Goal: Task Accomplishment & Management: Complete application form

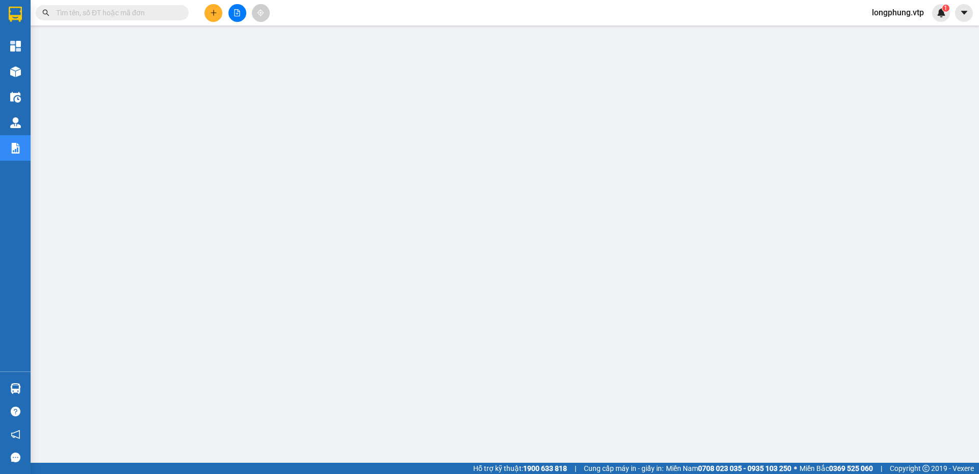
click at [160, 12] on input "text" at bounding box center [116, 12] width 120 height 11
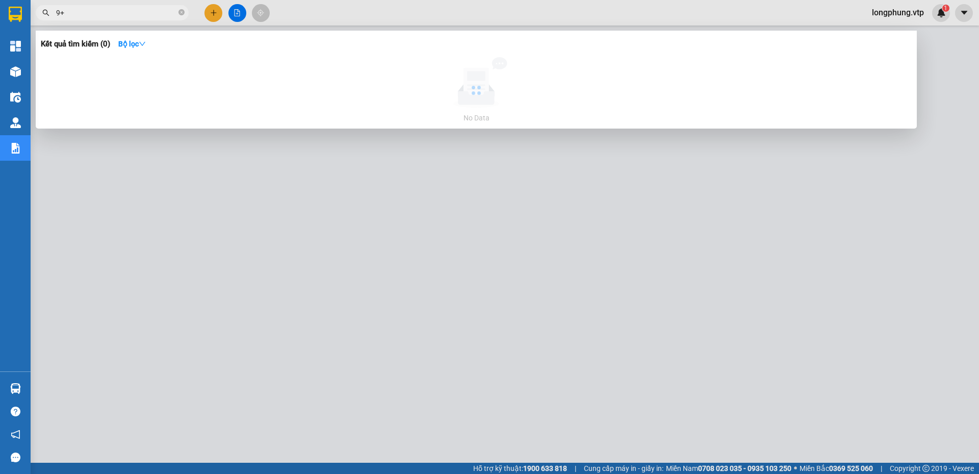
type input "9"
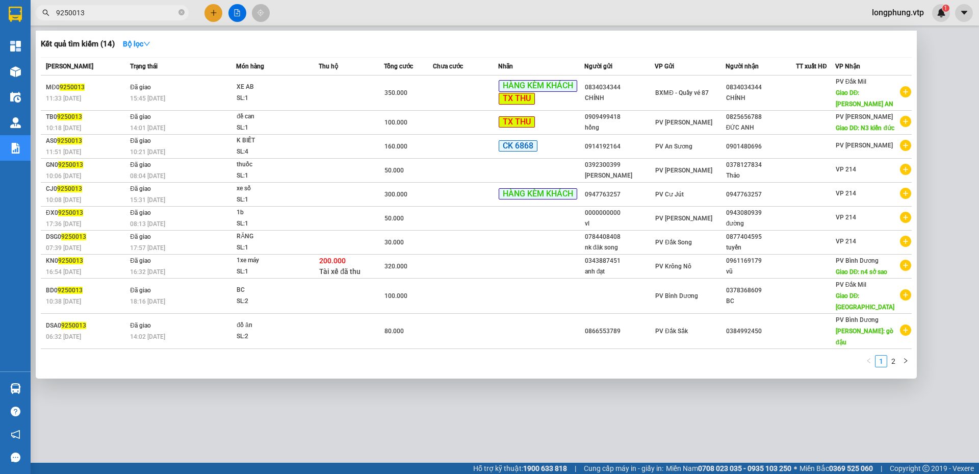
click at [137, 16] on input "9250013" at bounding box center [116, 12] width 120 height 11
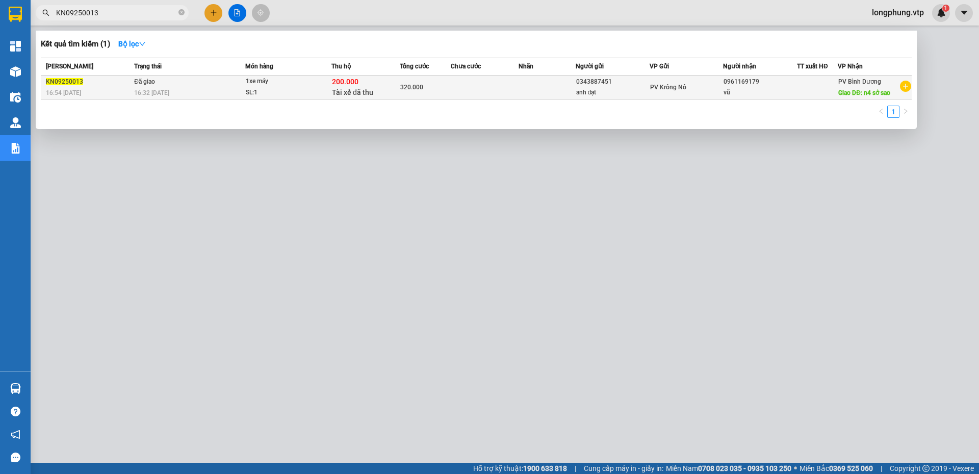
type input "KN09250013"
click at [413, 90] on span "320.000" at bounding box center [411, 87] width 23 height 7
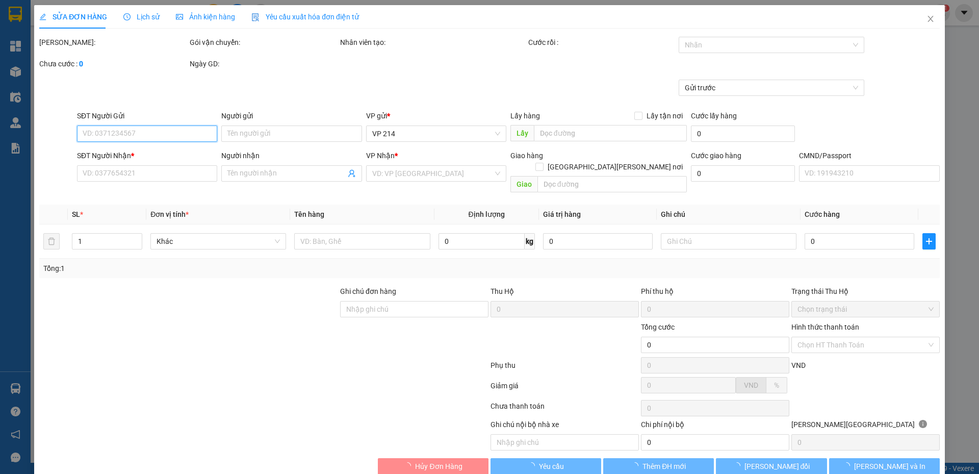
type input "15.000"
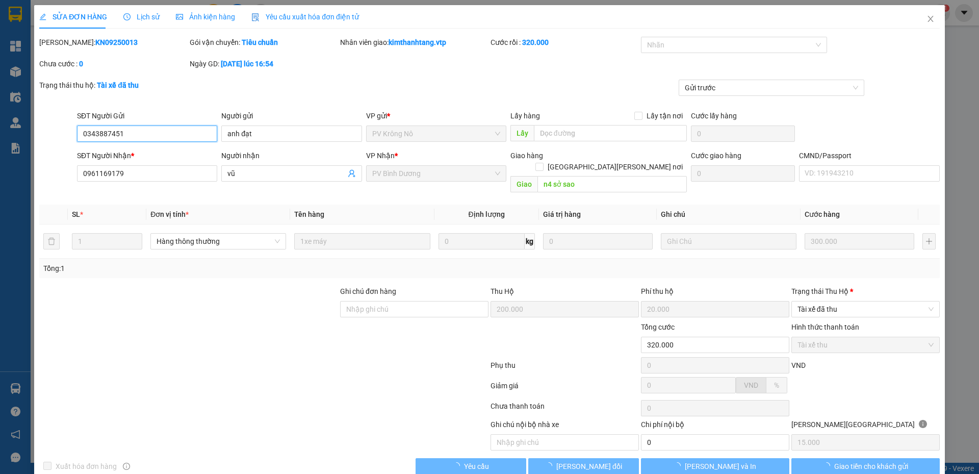
type input "0343887451"
type input "anh đạt"
type input "0961169179"
type input "vũ"
type input "n4 sở sao"
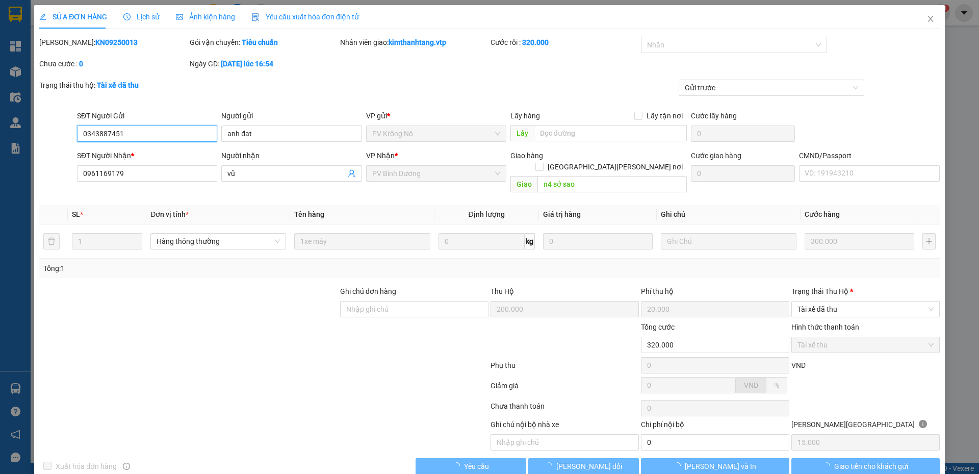
type input "200.000"
type input "20.000"
type input "320.000"
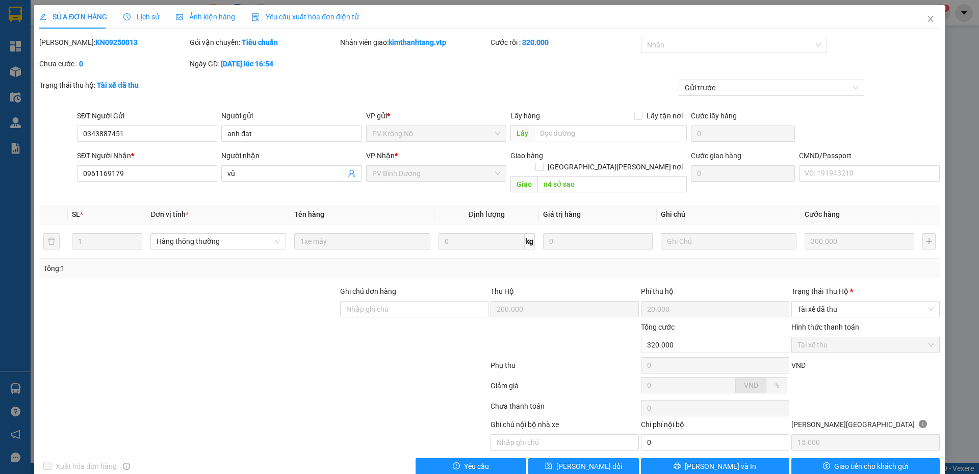
click at [135, 14] on span "Lịch sử" at bounding box center [141, 17] width 36 height 8
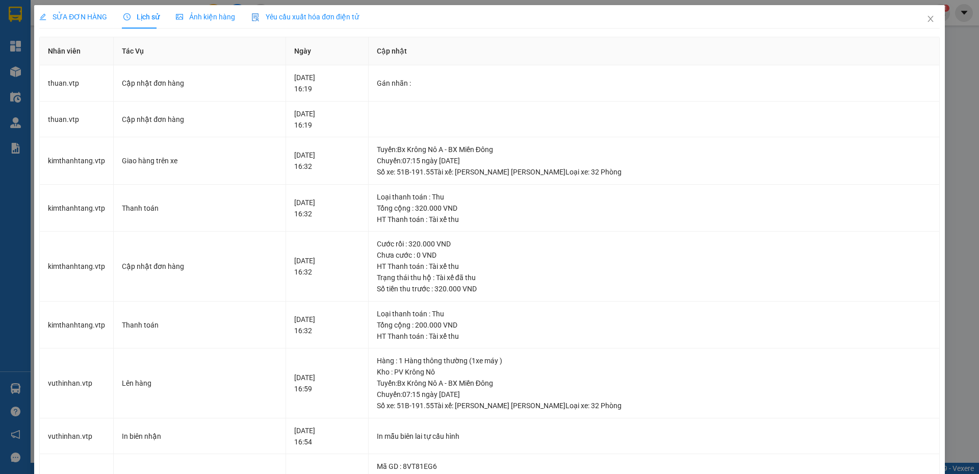
drag, startPoint x: 62, startPoint y: 7, endPoint x: 340, endPoint y: 203, distance: 340.1
click at [62, 7] on div "SỬA ĐƠN HÀNG" at bounding box center [73, 16] width 68 height 23
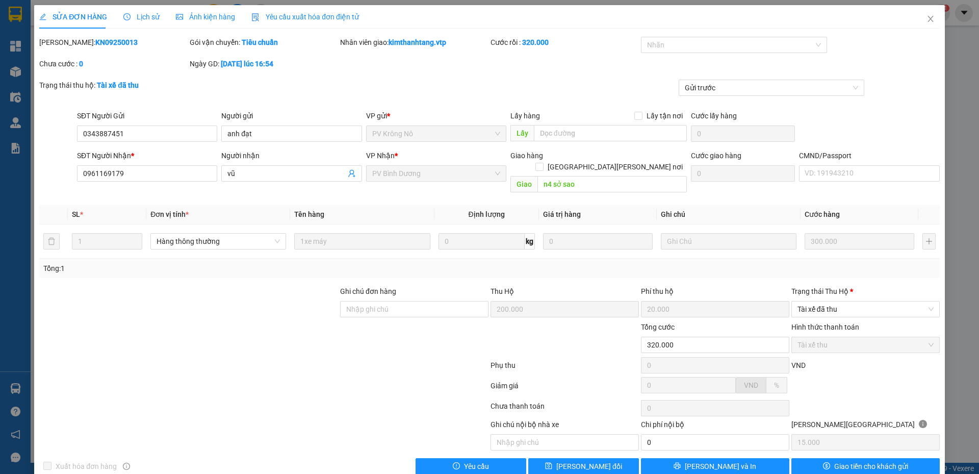
click at [142, 14] on span "Lịch sử" at bounding box center [141, 17] width 36 height 8
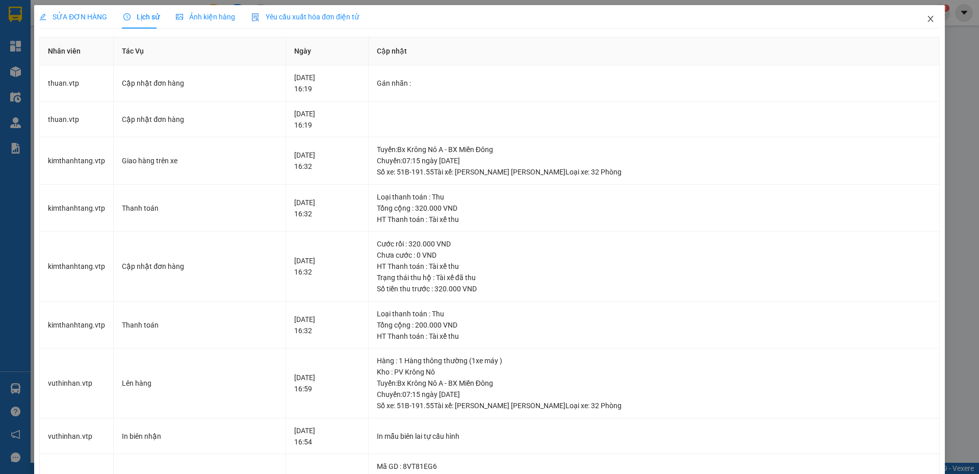
click at [930, 20] on span "Close" at bounding box center [931, 19] width 29 height 29
